Goal: Task Accomplishment & Management: Manage account settings

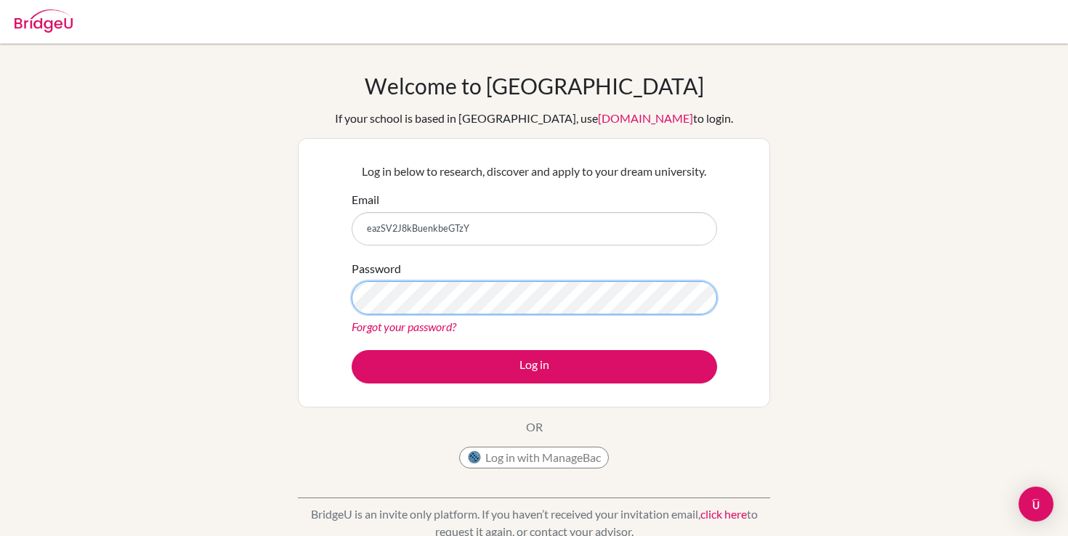
click at [534, 366] on button "Log in" at bounding box center [534, 366] width 365 height 33
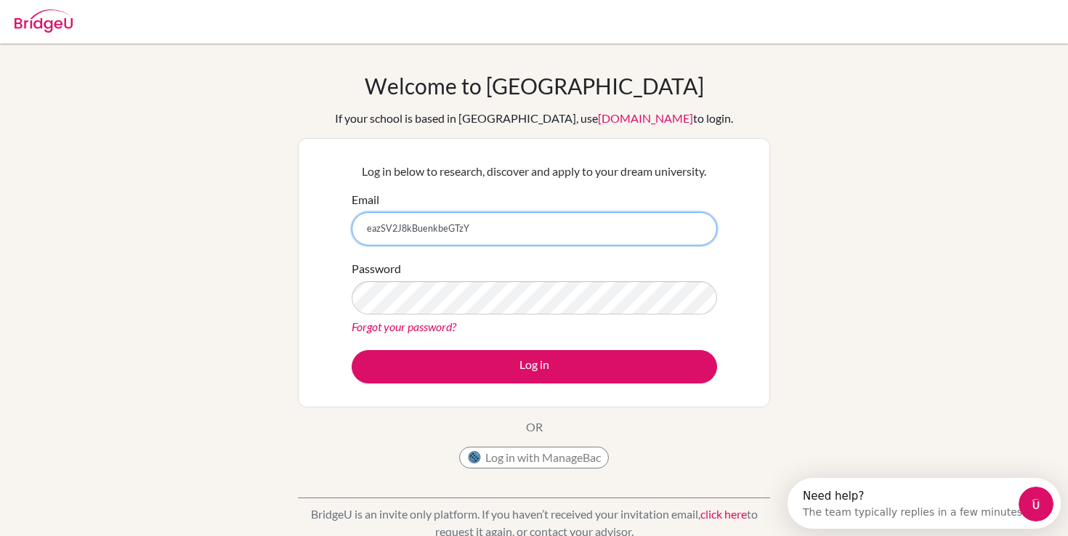
drag, startPoint x: 474, startPoint y: 232, endPoint x: 349, endPoint y: 228, distance: 124.3
click at [349, 228] on div "Log in below to research, discover and apply to your dream university. Email ea…" at bounding box center [534, 272] width 384 height 239
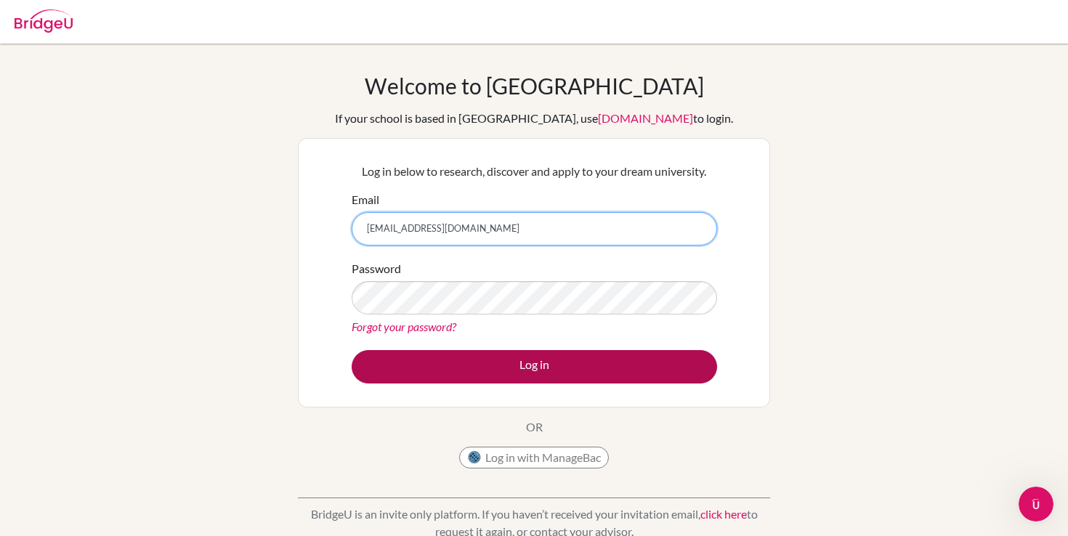
type input "2654@horizon.ac.jp"
click at [381, 361] on button "Log in" at bounding box center [534, 366] width 365 height 33
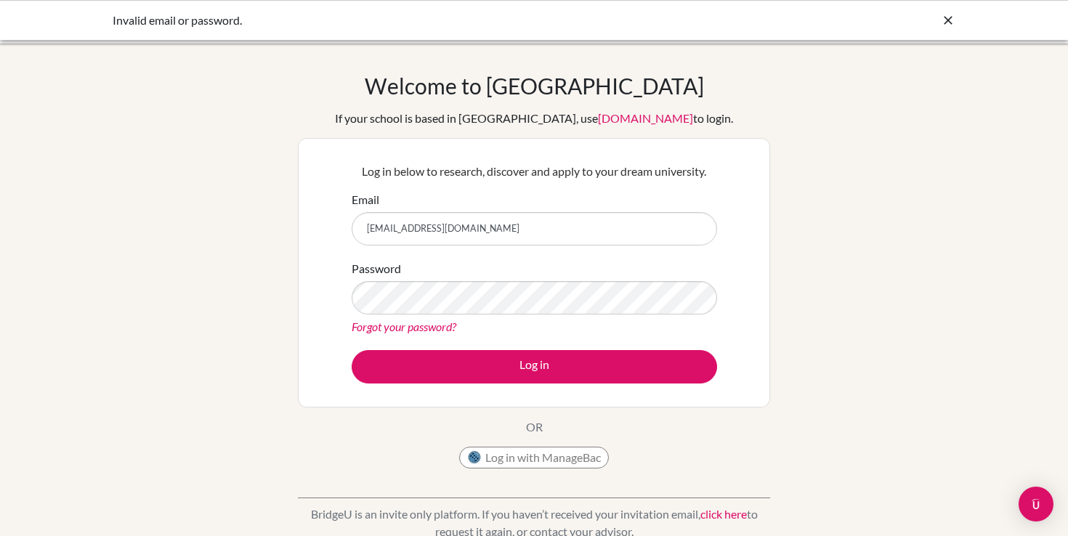
click at [256, 255] on div "Welcome to [GEOGRAPHIC_DATA] If your school is based in [GEOGRAPHIC_DATA], use …" at bounding box center [534, 310] width 1068 height 475
click at [384, 327] on link "Forgot your password?" at bounding box center [404, 327] width 105 height 14
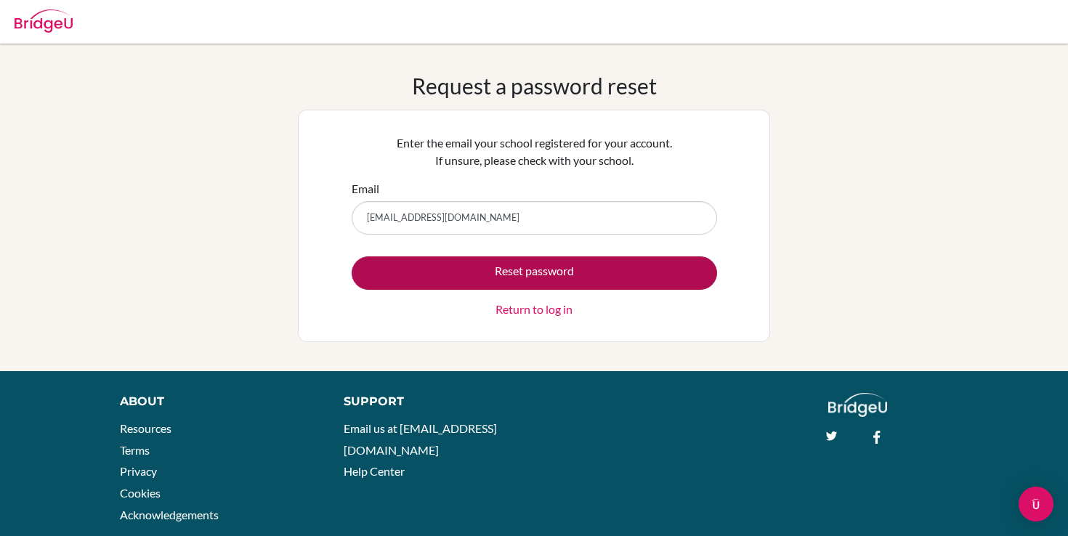
type input "[EMAIL_ADDRESS][DOMAIN_NAME]"
click at [423, 273] on button "Reset password" at bounding box center [534, 272] width 365 height 33
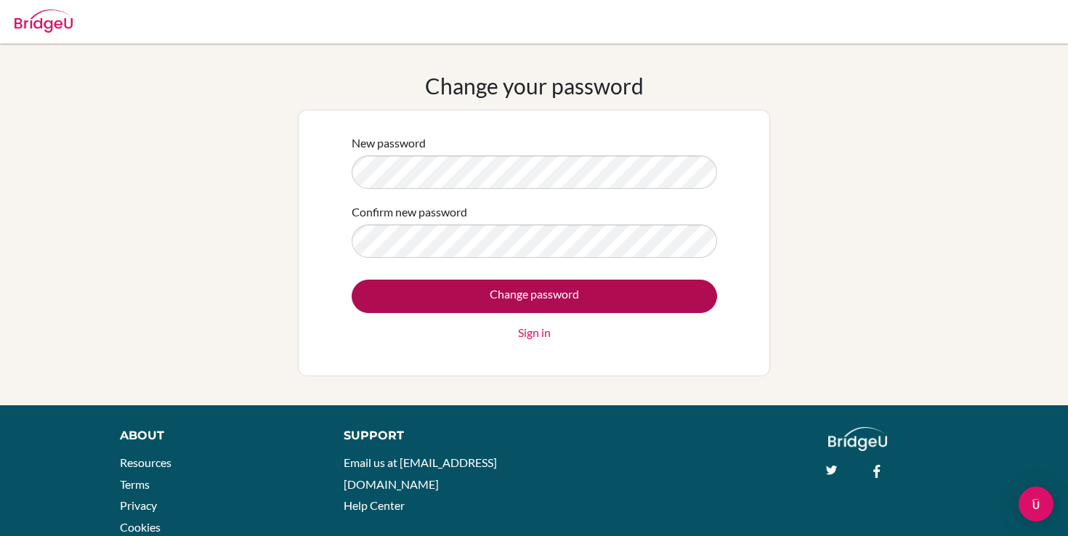
click at [487, 295] on input "Change password" at bounding box center [534, 296] width 365 height 33
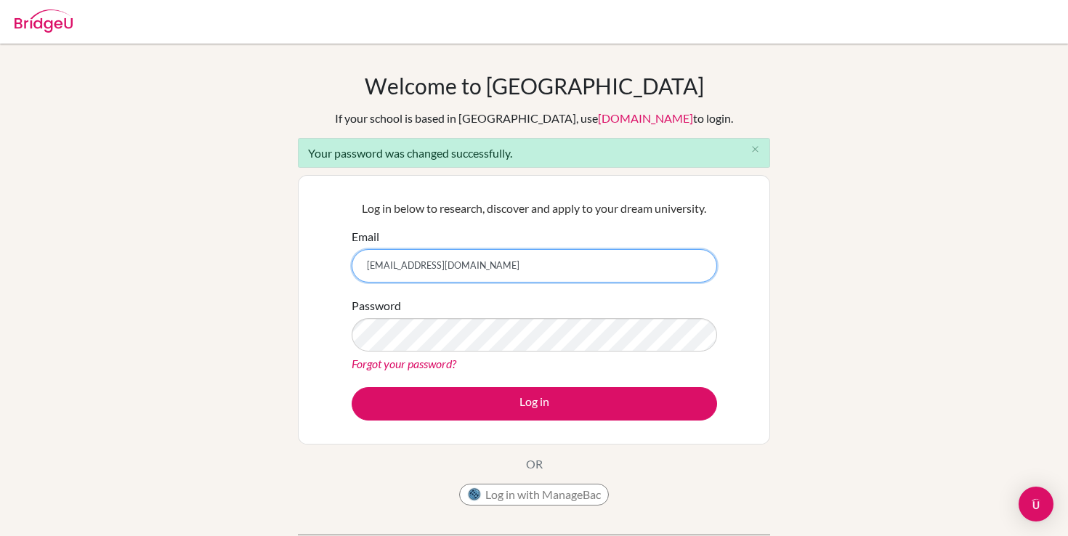
type input "[EMAIL_ADDRESS][DOMAIN_NAME]"
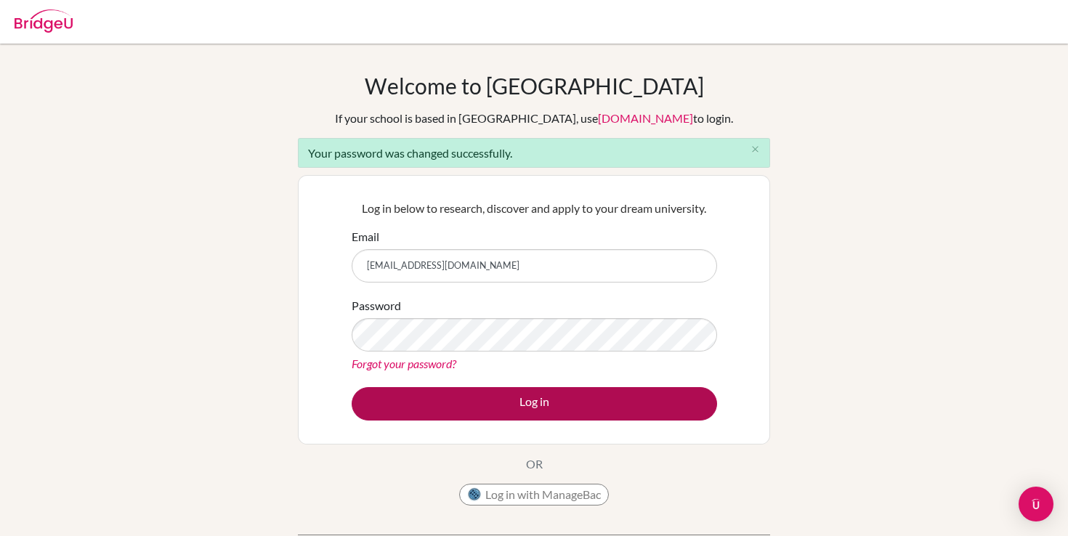
click at [588, 404] on button "Log in" at bounding box center [534, 403] width 365 height 33
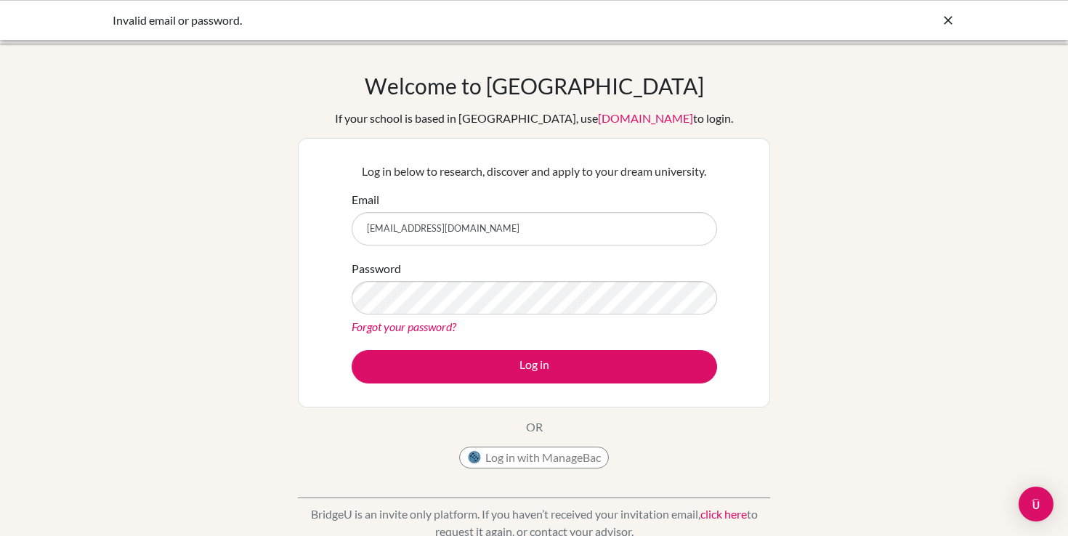
type input "2654@horizon.ac.jp"
click at [534, 366] on button "Log in" at bounding box center [534, 366] width 365 height 33
click at [808, 246] on div "Welcome to BridgeU If your school is based in China, use app.bridge-u.com.cn to…" at bounding box center [534, 310] width 1068 height 475
click at [531, 461] on button "Log in with ManageBac" at bounding box center [534, 458] width 150 height 22
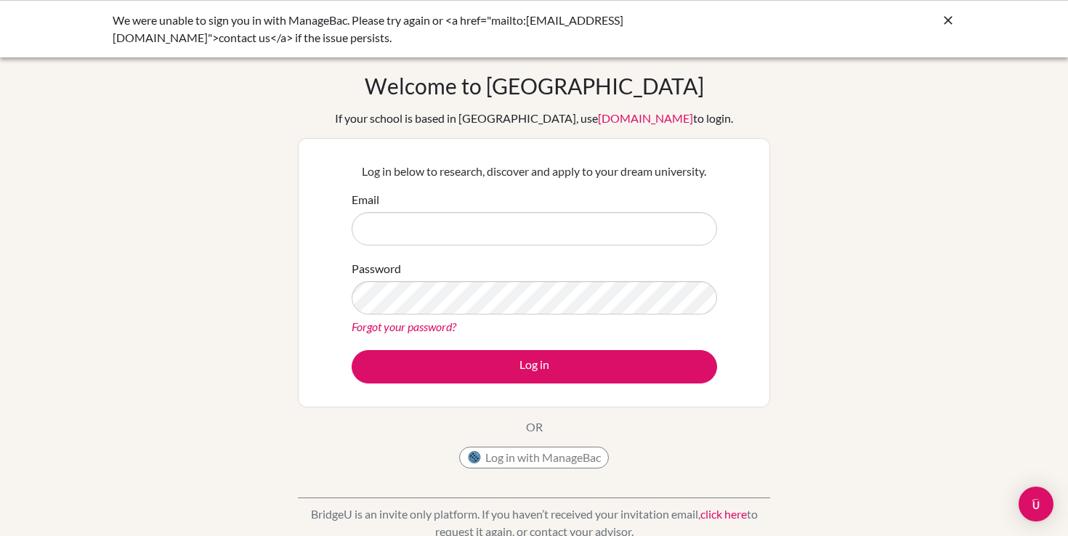
click at [479, 221] on input "Email" at bounding box center [534, 228] width 365 height 33
type input "2654@horizon"
click at [435, 328] on link "Forgot your password?" at bounding box center [404, 327] width 105 height 14
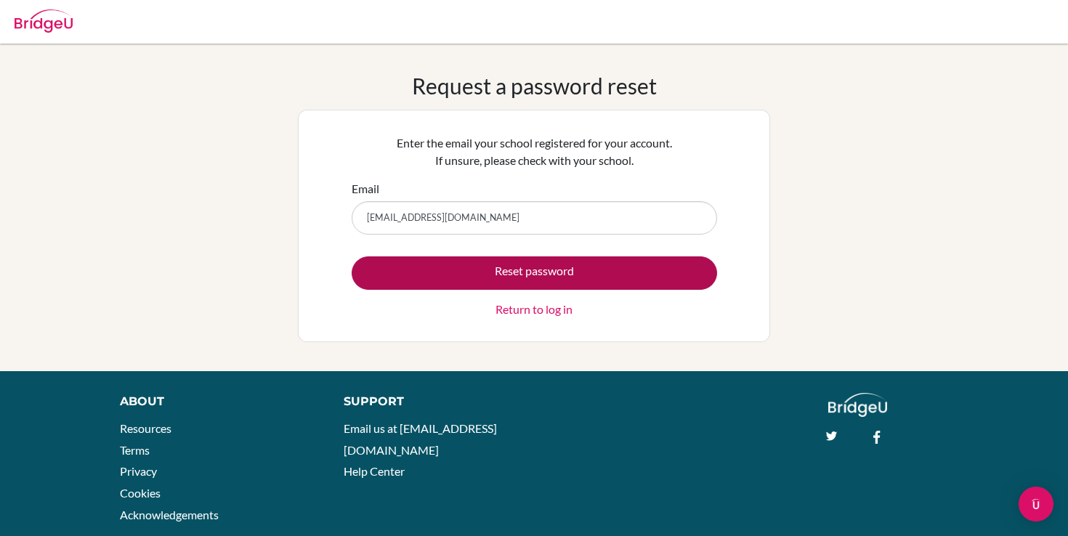
type input "[EMAIL_ADDRESS][DOMAIN_NAME]"
click at [456, 278] on button "Reset password" at bounding box center [534, 272] width 365 height 33
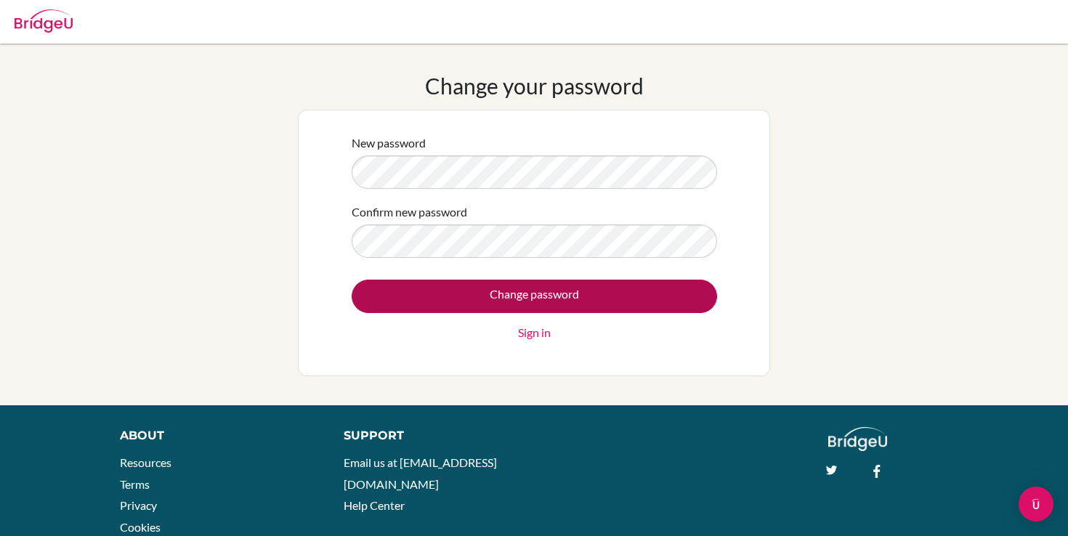
click at [487, 299] on input "Change password" at bounding box center [534, 296] width 365 height 33
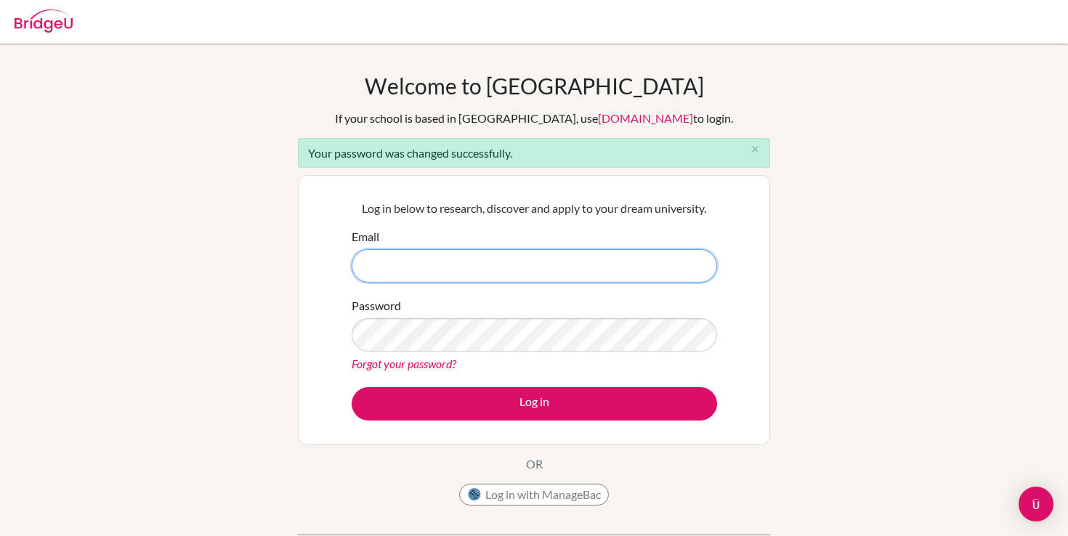
type input "[EMAIL_ADDRESS][DOMAIN_NAME]"
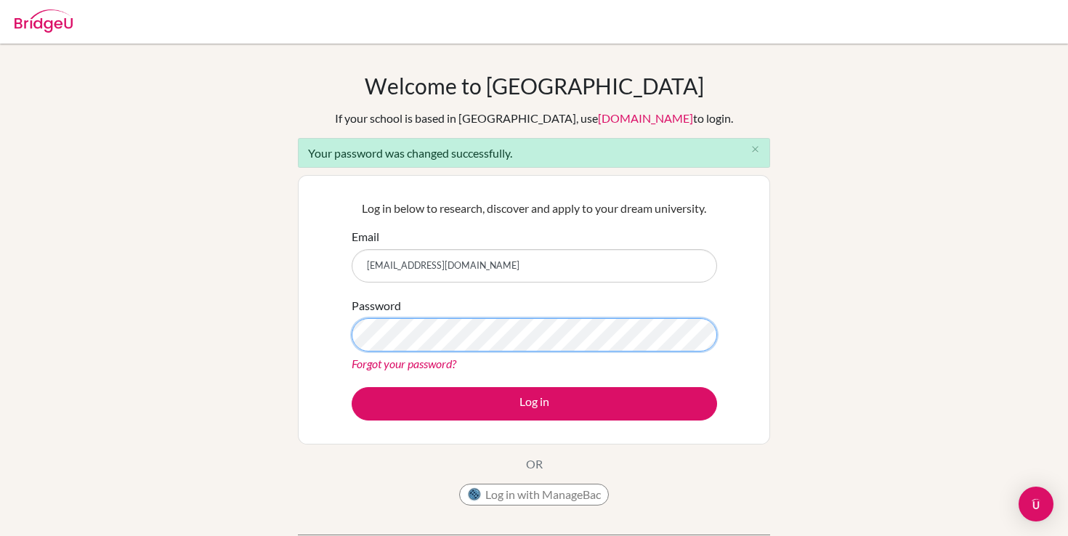
click at [534, 403] on button "Log in" at bounding box center [534, 403] width 365 height 33
